Goal: Obtain resource: Download file/media

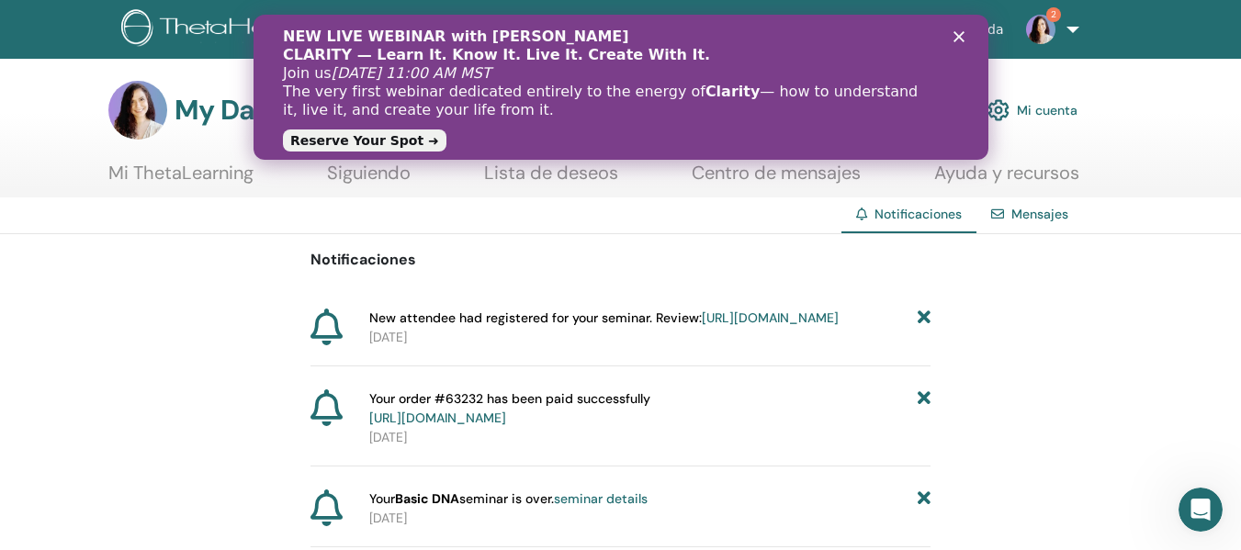
click at [954, 39] on icon "Cerrar" at bounding box center [957, 36] width 11 height 11
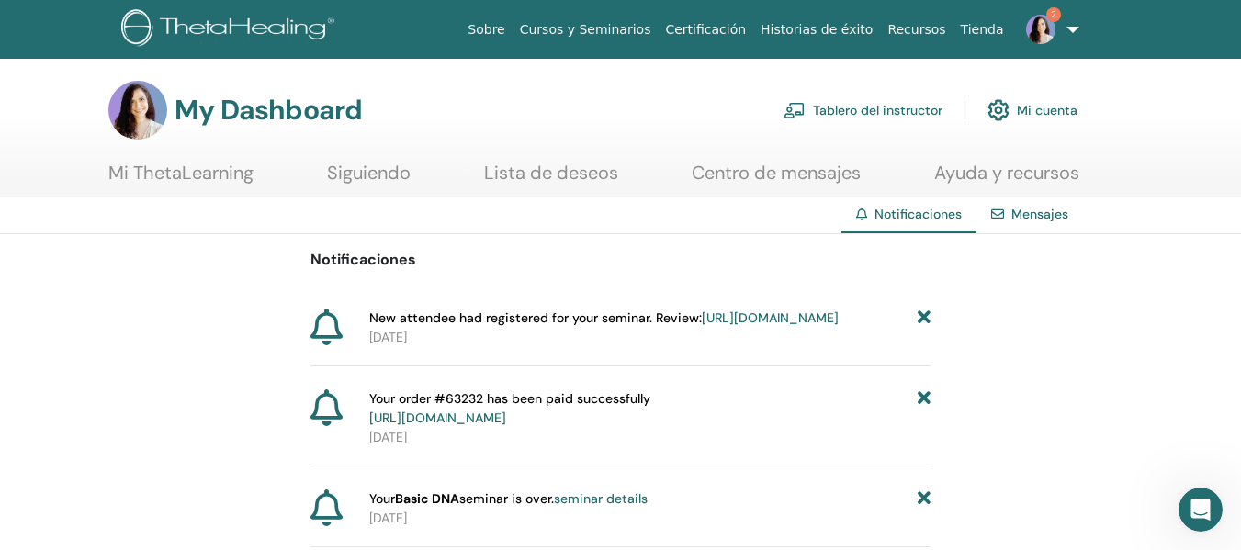
click at [848, 105] on link "Tablero del instructor" at bounding box center [862, 110] width 159 height 40
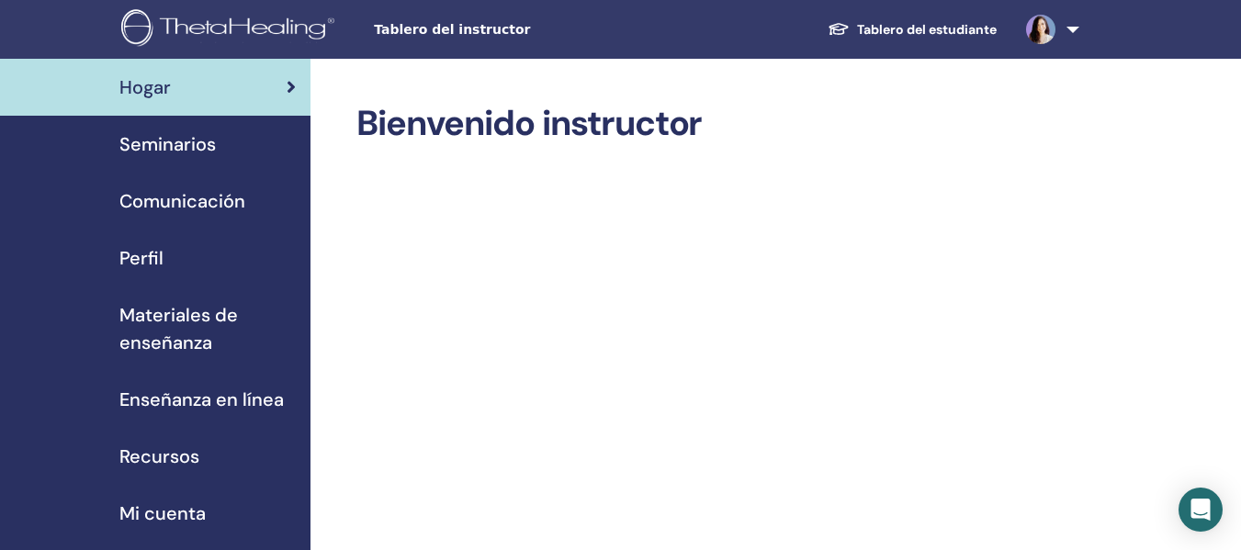
click at [170, 331] on span "Materiales de enseñanza" at bounding box center [207, 328] width 176 height 55
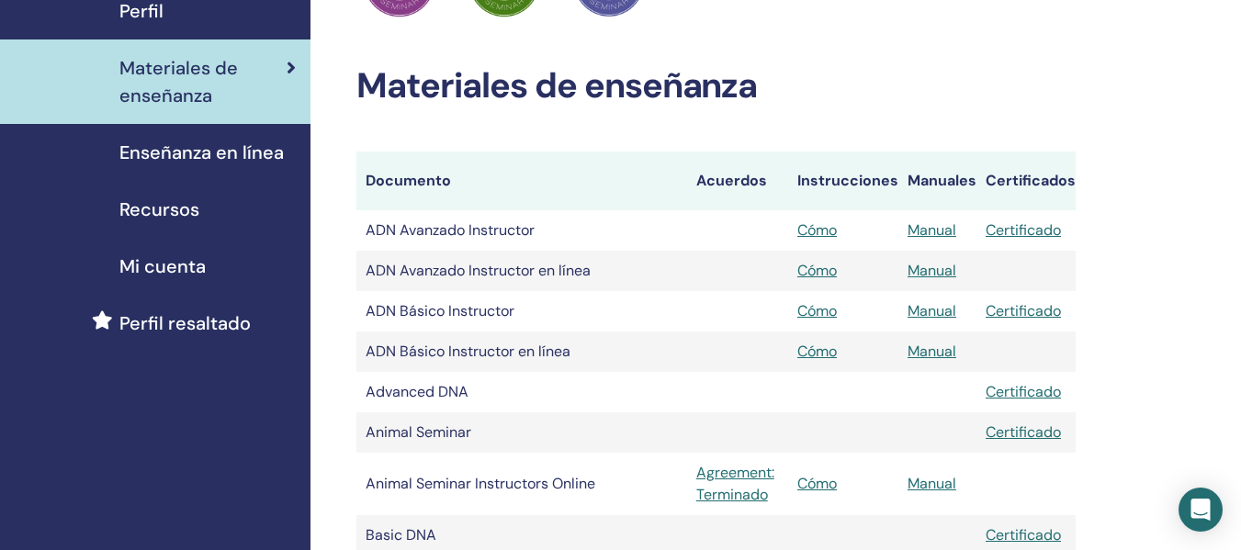
scroll to position [252, 0]
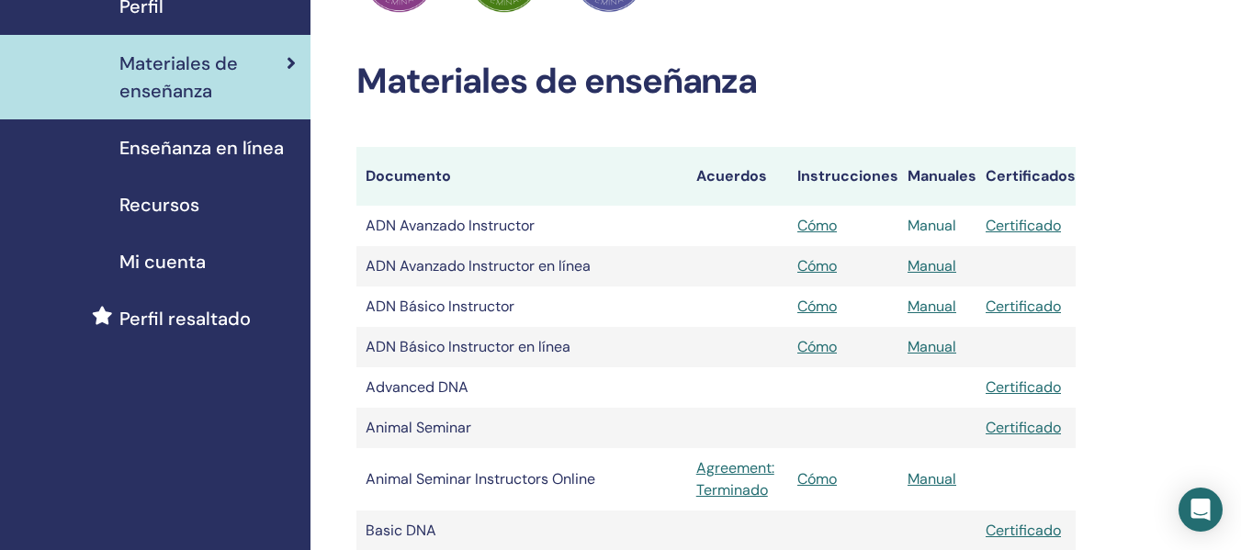
click at [926, 227] on link "Manual" at bounding box center [931, 225] width 49 height 19
